Goal: Transaction & Acquisition: Book appointment/travel/reservation

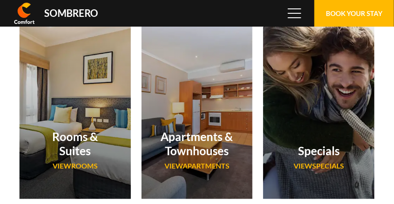
scroll to position [59079, 0]
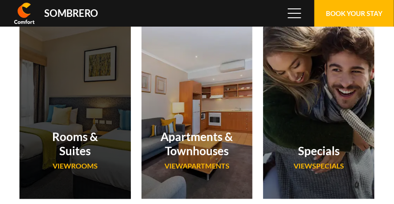
click at [62, 146] on h2 "Rooms & Suites" at bounding box center [75, 144] width 76 height 28
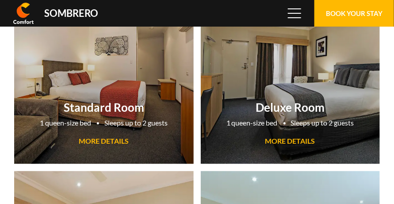
scroll to position [59079, 0]
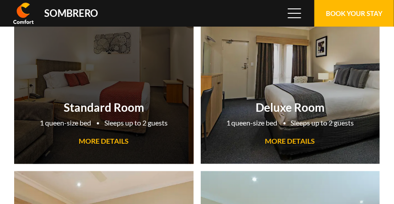
click at [87, 141] on span "MORE DETAILS" at bounding box center [104, 140] width 50 height 8
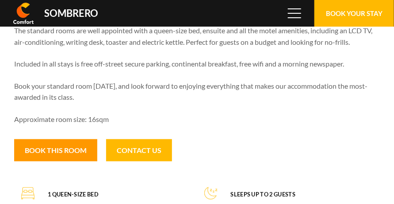
click at [73, 151] on button "Book this room" at bounding box center [55, 150] width 83 height 22
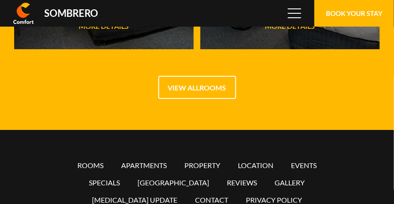
scroll to position [59079, 0]
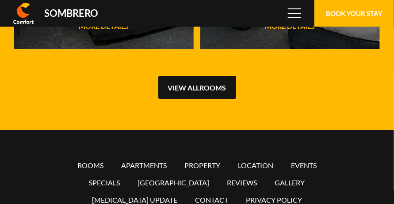
click at [209, 82] on link "View all Rooms" at bounding box center [198, 87] width 78 height 23
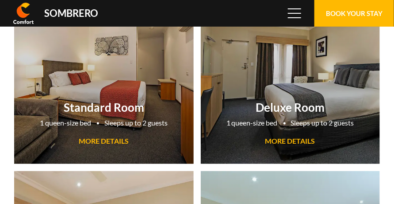
scroll to position [59079, 0]
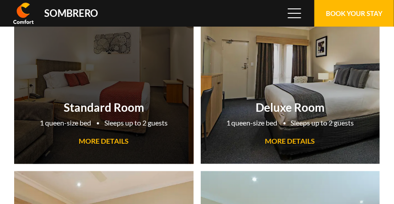
click at [116, 141] on span "MORE DETAILS" at bounding box center [104, 140] width 50 height 8
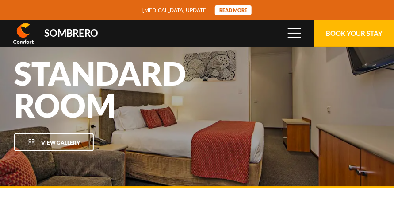
scroll to position [59079, 0]
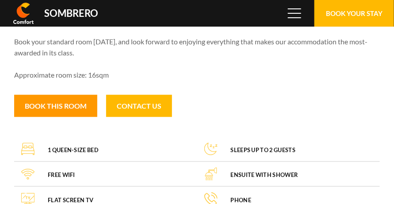
click at [73, 105] on button "Book this room" at bounding box center [55, 106] width 83 height 22
